Goal: Information Seeking & Learning: Learn about a topic

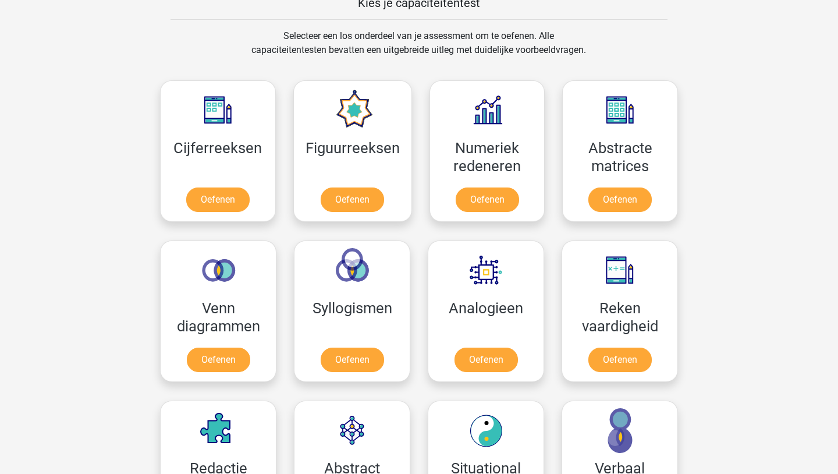
scroll to position [489, 0]
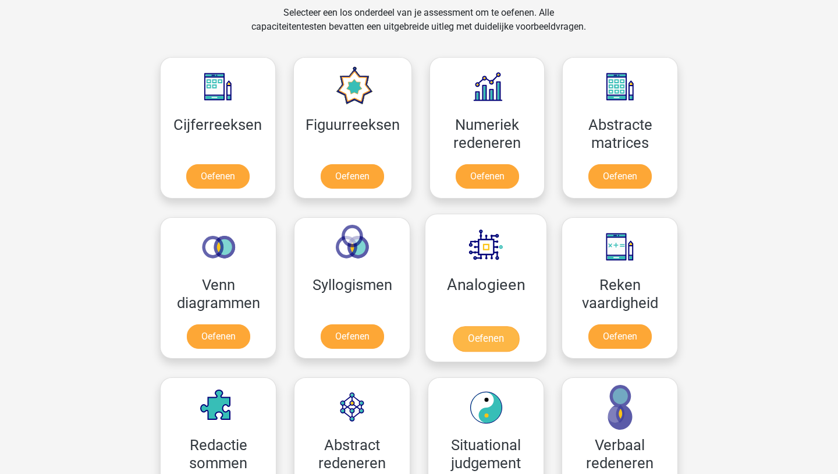
click at [489, 345] on link "Oefenen" at bounding box center [486, 339] width 66 height 26
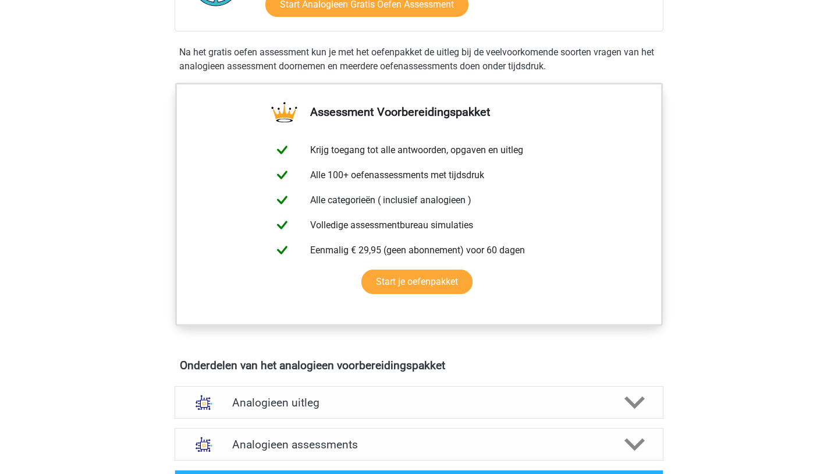
scroll to position [372, 0]
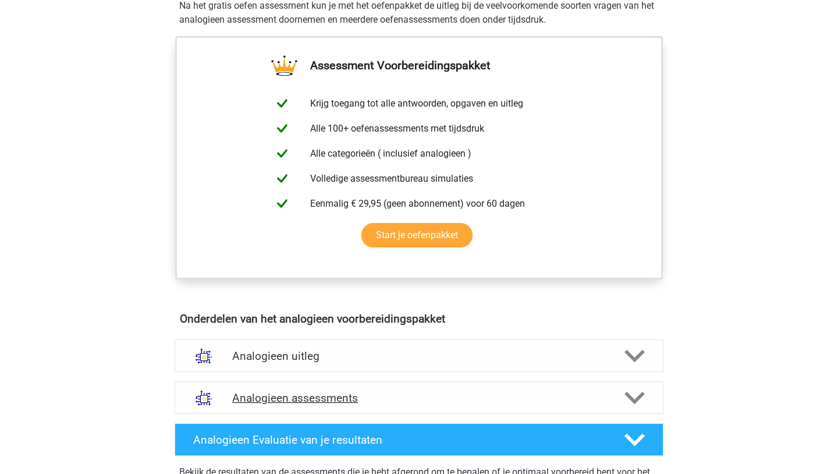
click at [438, 396] on h4 "Analogieen assessments" at bounding box center [419, 397] width 374 height 13
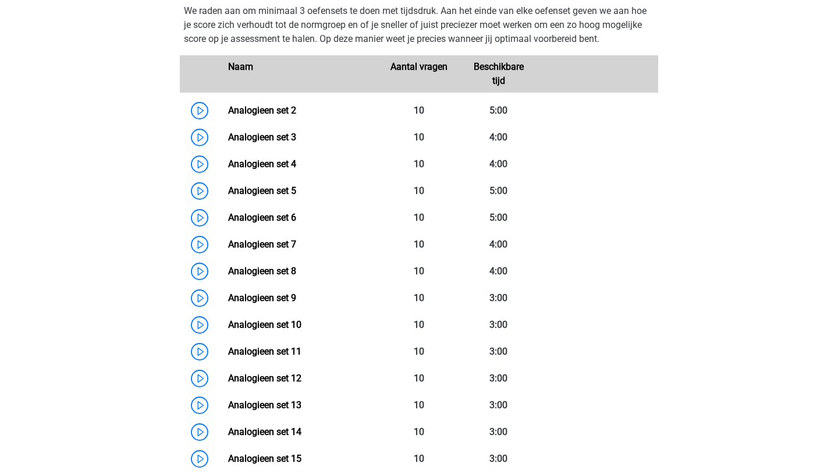
scroll to position [815, 0]
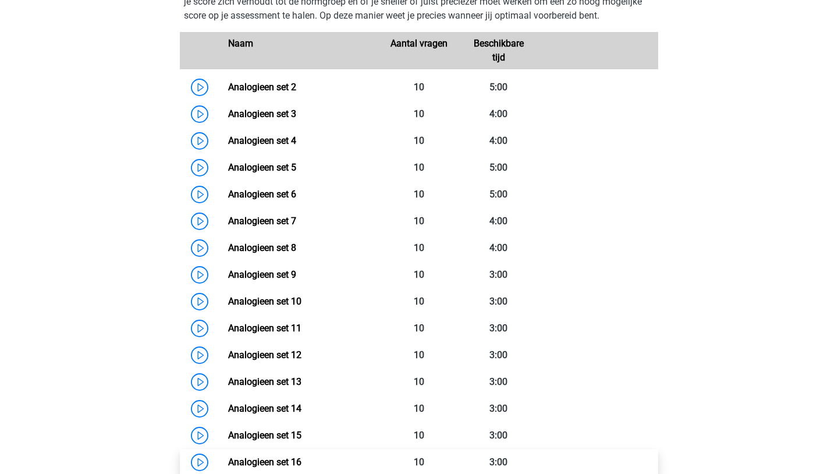
click at [228, 463] on link "Analogieen set 16" at bounding box center [264, 461] width 73 height 11
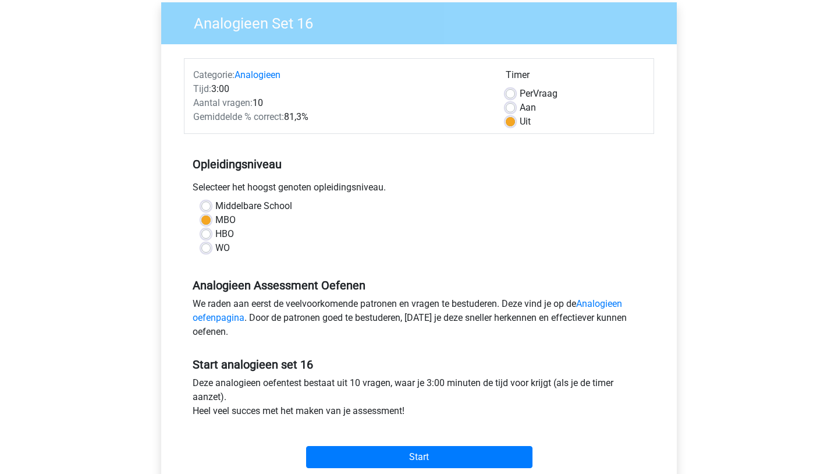
scroll to position [140, 0]
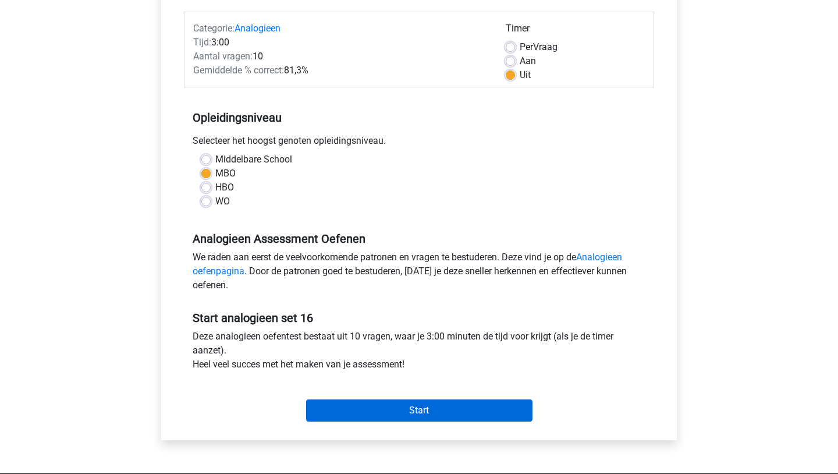
click at [361, 411] on input "Start" at bounding box center [419, 410] width 226 height 22
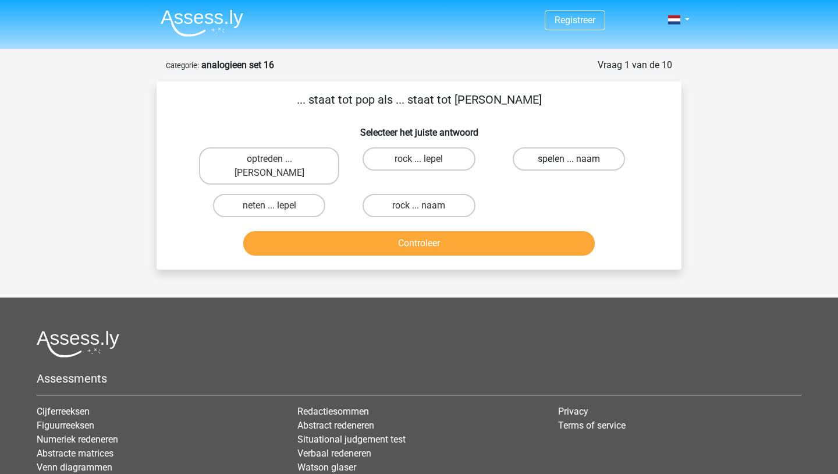
click at [553, 156] on label "spelen ... naam" at bounding box center [569, 158] width 112 height 23
click at [568, 159] on input "spelen ... naam" at bounding box center [572, 163] width 8 height 8
radio input "true"
click at [492, 246] on div "Controleer" at bounding box center [418, 245] width 449 height 29
click at [498, 233] on button "Controleer" at bounding box center [419, 243] width 352 height 24
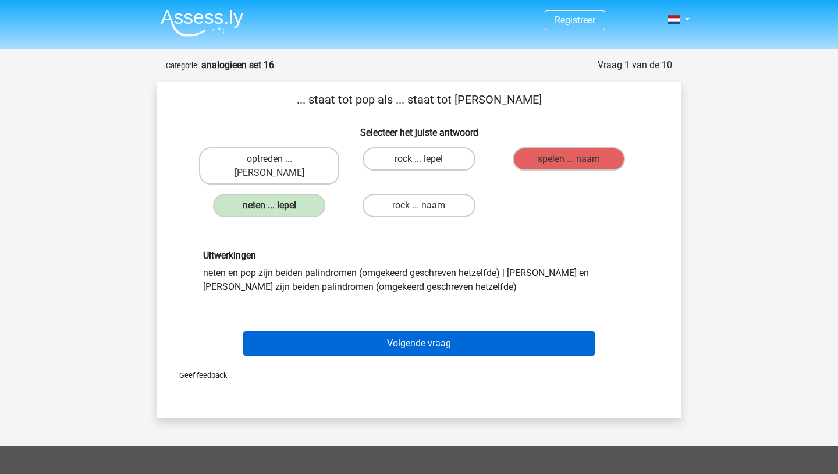
click at [408, 338] on button "Volgende vraag" at bounding box center [419, 343] width 352 height 24
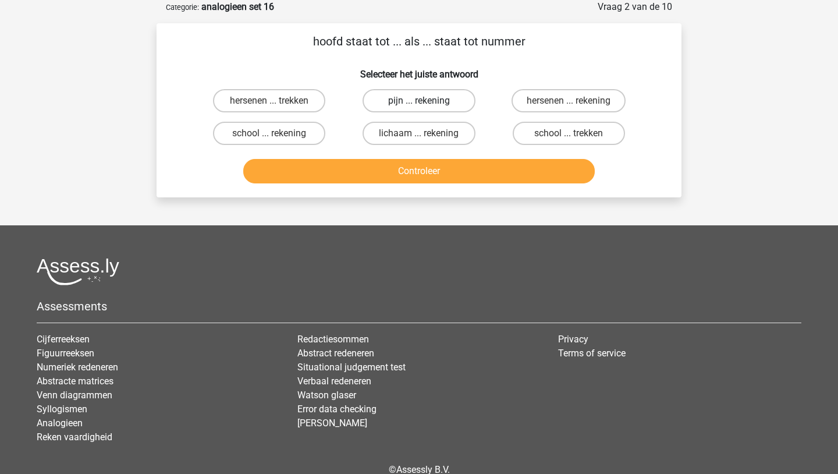
click at [457, 98] on label "pijn ... rekening" at bounding box center [418, 100] width 112 height 23
click at [426, 101] on input "pijn ... rekening" at bounding box center [423, 105] width 8 height 8
radio input "true"
click at [440, 171] on button "Controleer" at bounding box center [419, 171] width 352 height 24
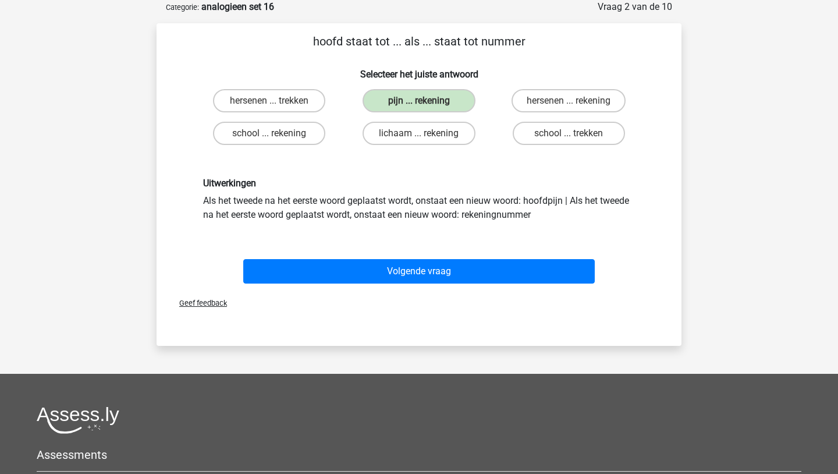
click at [402, 283] on div "Volgende vraag" at bounding box center [418, 273] width 449 height 29
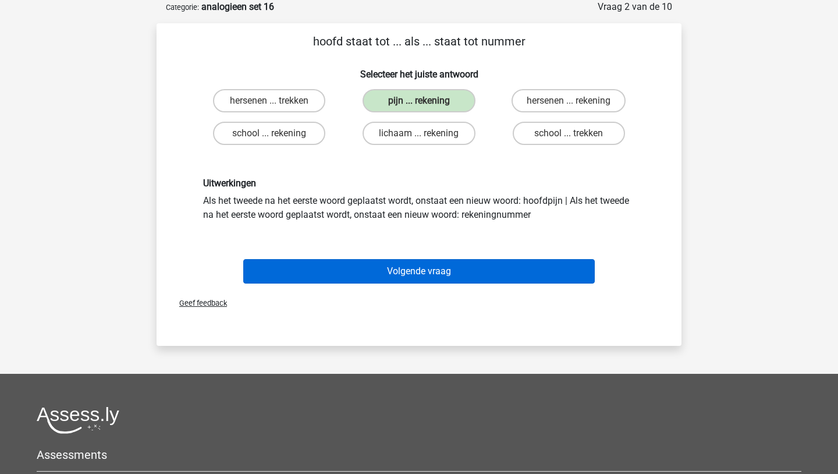
click at [402, 280] on button "Volgende vraag" at bounding box center [419, 271] width 352 height 24
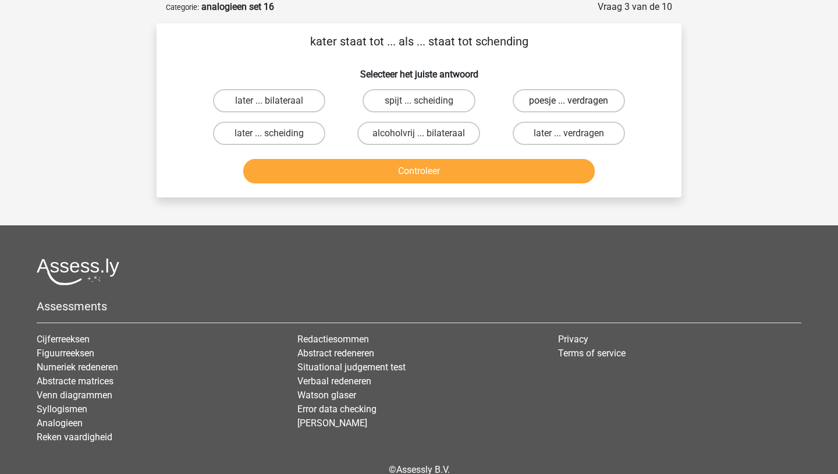
click at [532, 99] on label "poesje ... verdragen" at bounding box center [569, 100] width 112 height 23
click at [568, 101] on input "poesje ... verdragen" at bounding box center [572, 105] width 8 height 8
radio input "true"
click at [497, 168] on button "Controleer" at bounding box center [419, 171] width 352 height 24
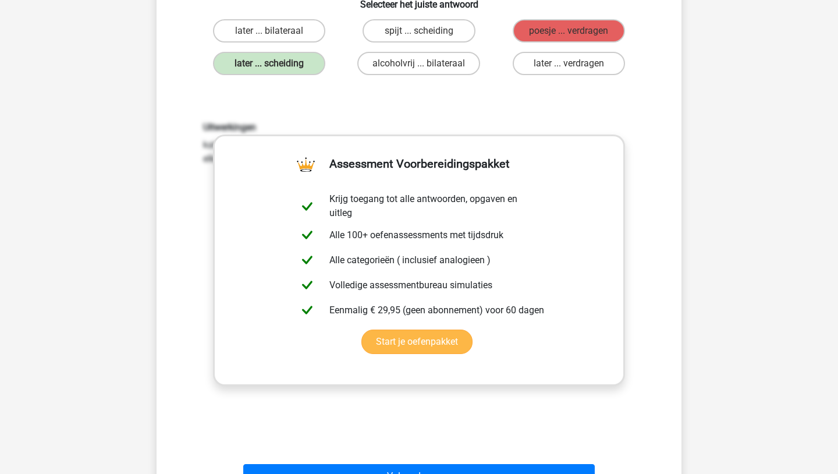
scroll to position [151, 0]
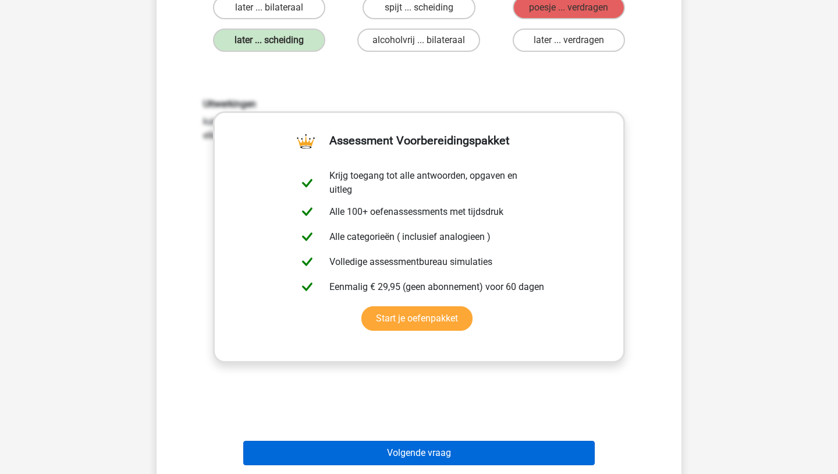
click at [361, 458] on button "Volgende vraag" at bounding box center [419, 452] width 352 height 24
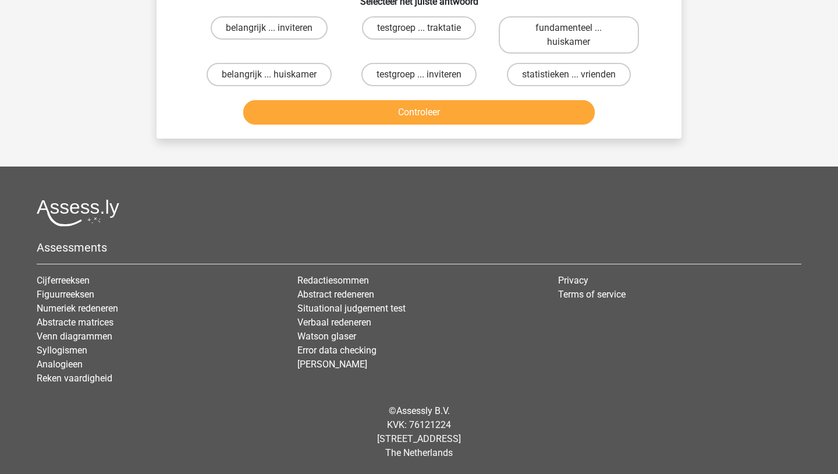
scroll to position [58, 0]
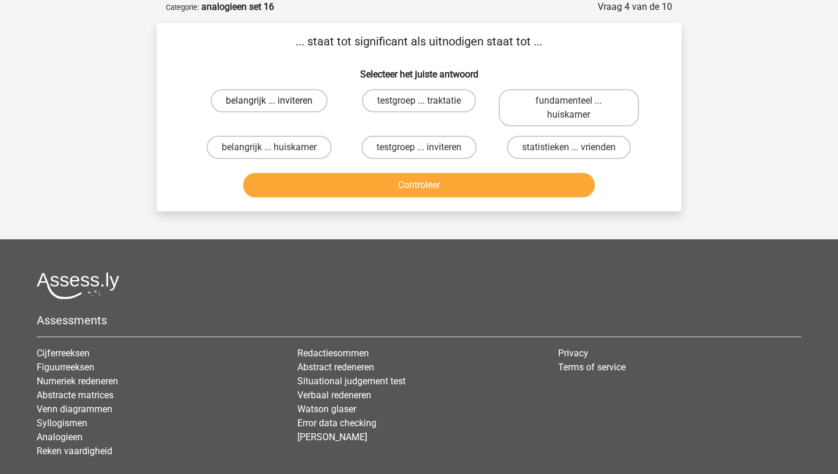
click at [288, 103] on label "belangrijk ... inviteren" at bounding box center [269, 100] width 117 height 23
click at [277, 103] on input "belangrijk ... inviteren" at bounding box center [273, 105] width 8 height 8
radio input "true"
click at [273, 194] on button "Controleer" at bounding box center [419, 185] width 352 height 24
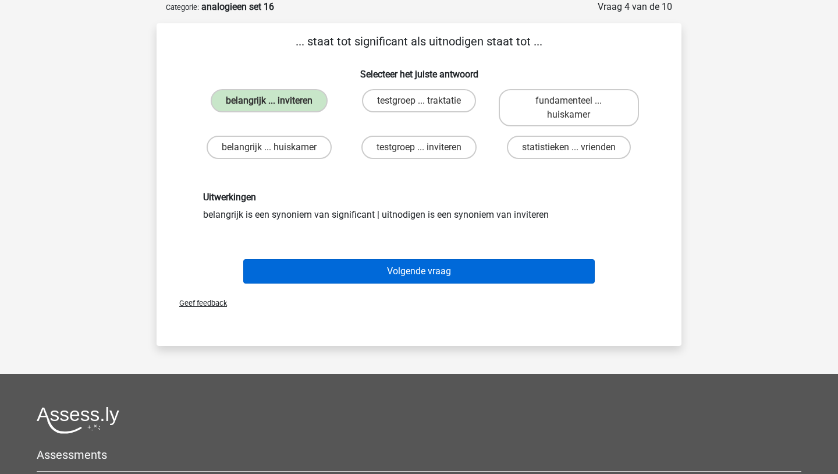
click at [305, 278] on button "Volgende vraag" at bounding box center [419, 271] width 352 height 24
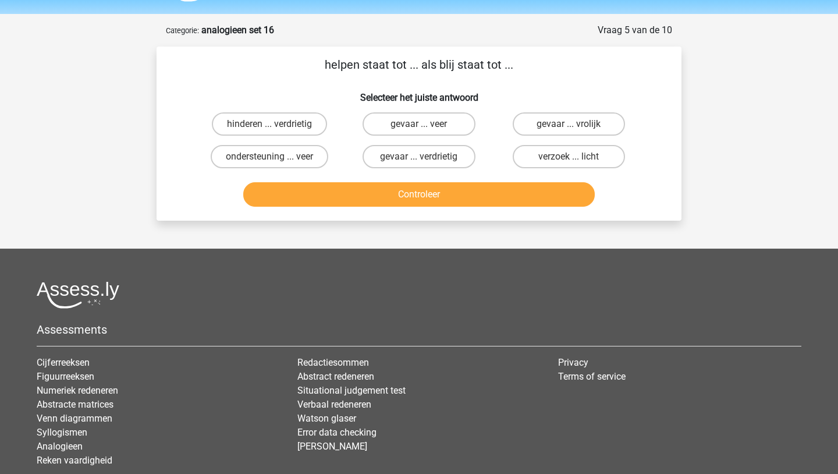
scroll to position [12, 0]
